Goal: Information Seeking & Learning: Learn about a topic

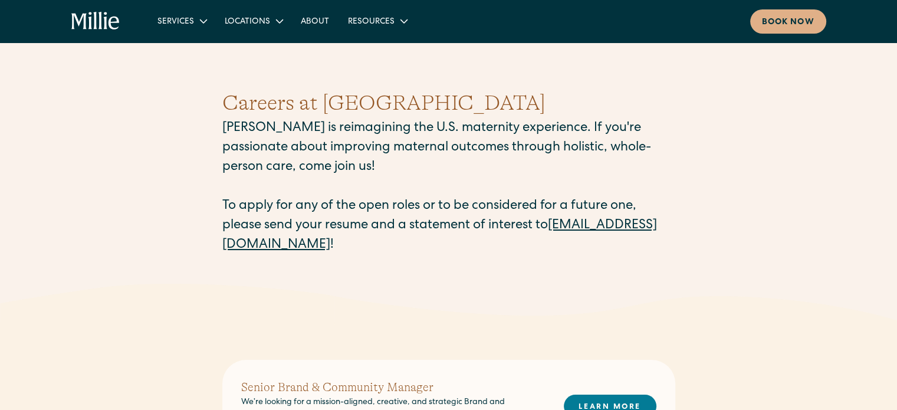
click at [300, 275] on div "Careers at Millie Millie is reimagining the U.S. maternity experience. If you'r…" at bounding box center [448, 171] width 453 height 225
drag, startPoint x: 0, startPoint y: 0, endPoint x: 300, endPoint y: 275, distance: 406.8
click at [300, 275] on div "Careers at Millie Millie is reimagining the U.S. maternity experience. If you'r…" at bounding box center [448, 171] width 453 height 225
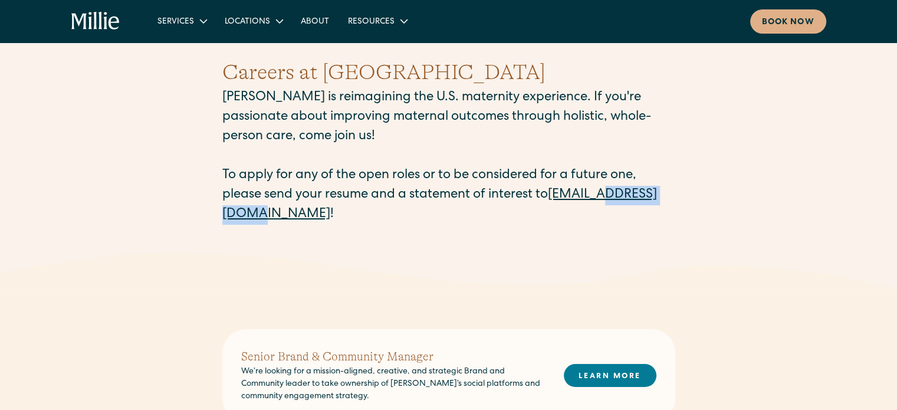
scroll to position [31, 0]
click at [331, 245] on div "Careers at Millie Millie is reimagining the U.S. maternity experience. If you'r…" at bounding box center [448, 140] width 453 height 225
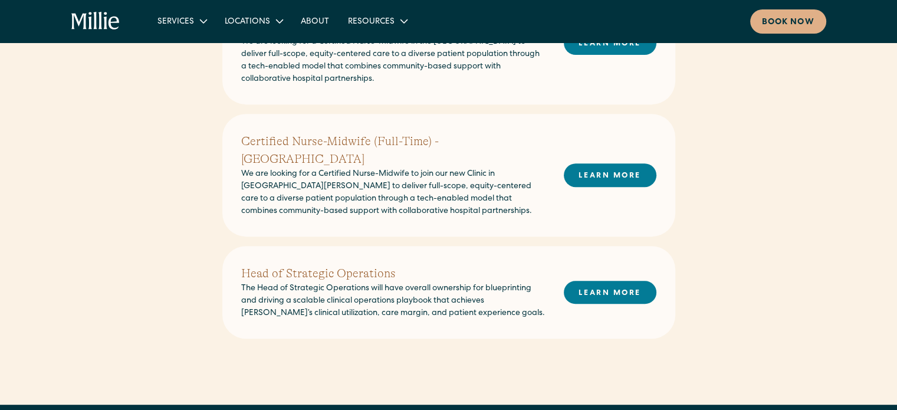
scroll to position [490, 0]
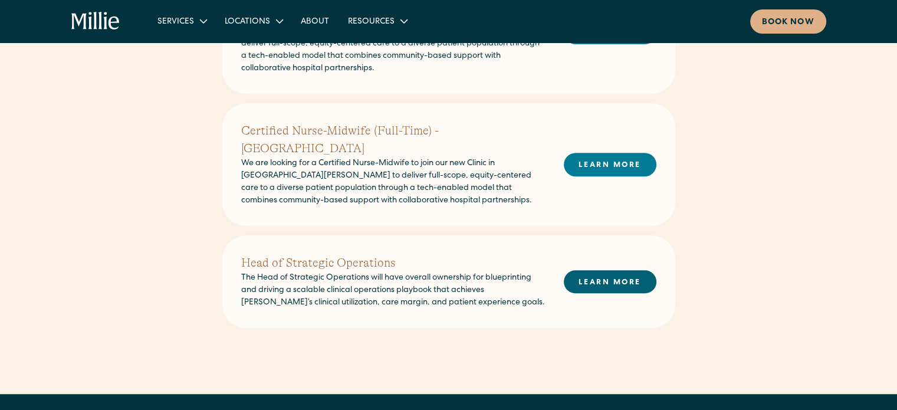
click at [585, 270] on link "LEARN MORE" at bounding box center [610, 281] width 93 height 23
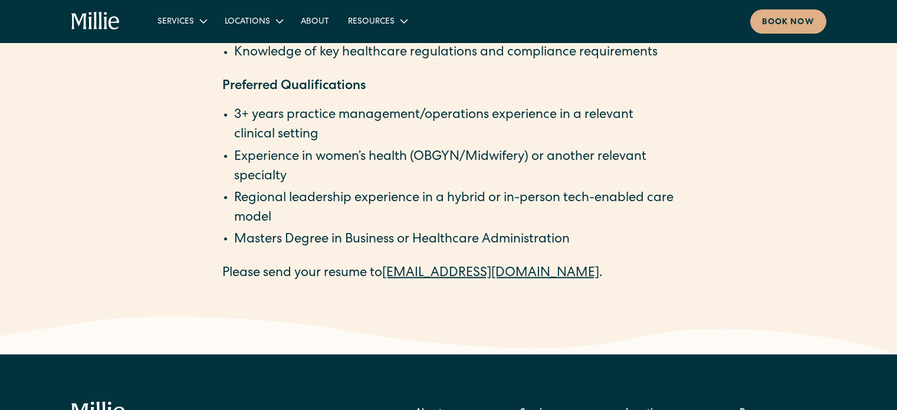
scroll to position [2104, 0]
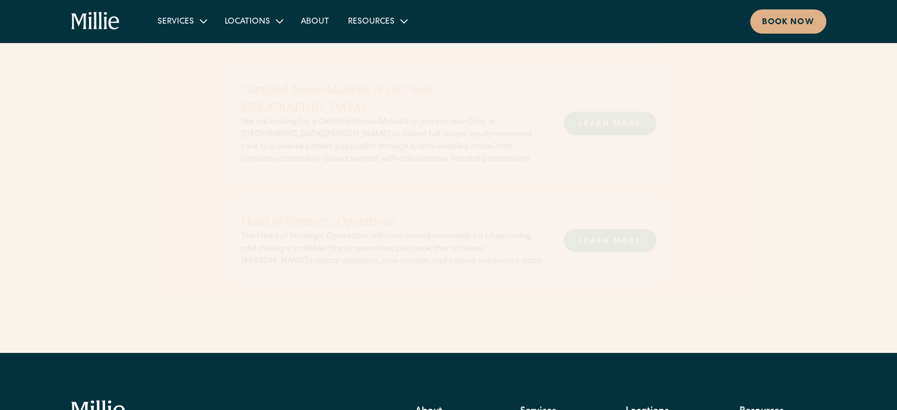
scroll to position [490, 0]
